Goal: Information Seeking & Learning: Learn about a topic

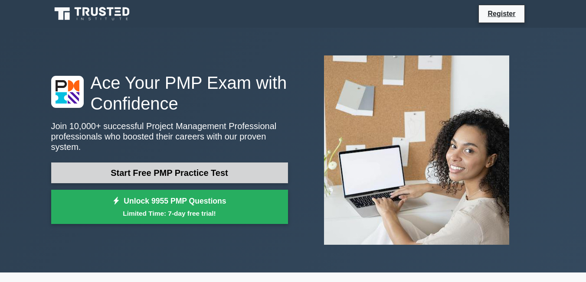
click at [174, 164] on link "Start Free PMP Practice Test" at bounding box center [169, 173] width 237 height 21
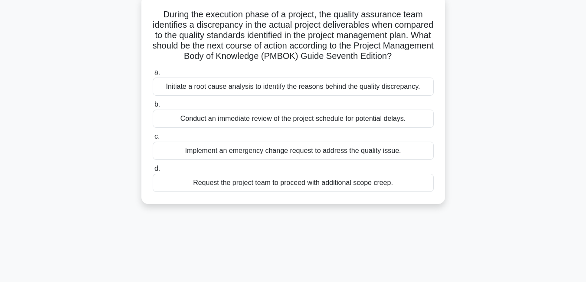
scroll to position [54, 0]
click at [213, 95] on div "Initiate a root cause analysis to identify the reasons behind the quality discr…" at bounding box center [293, 86] width 281 height 18
click at [153, 75] on input "a. Initiate a root cause analysis to identify the reasons behind the quality di…" at bounding box center [153, 72] width 0 height 6
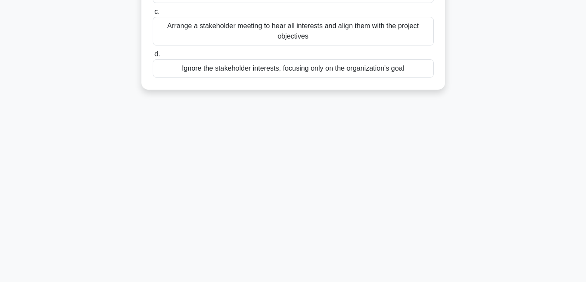
scroll to position [0, 0]
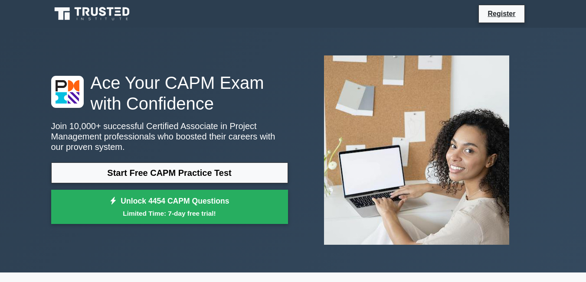
click at [251, 84] on h1 "Ace Your CAPM Exam with Confidence" at bounding box center [169, 93] width 237 height 42
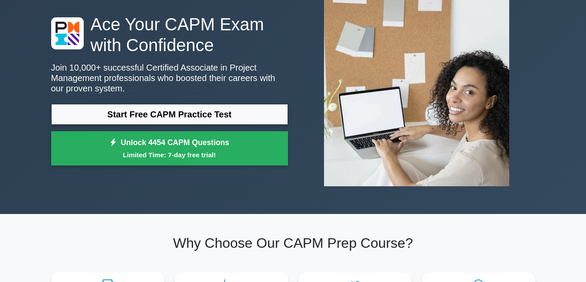
scroll to position [59, 0]
